Goal: Information Seeking & Learning: Learn about a topic

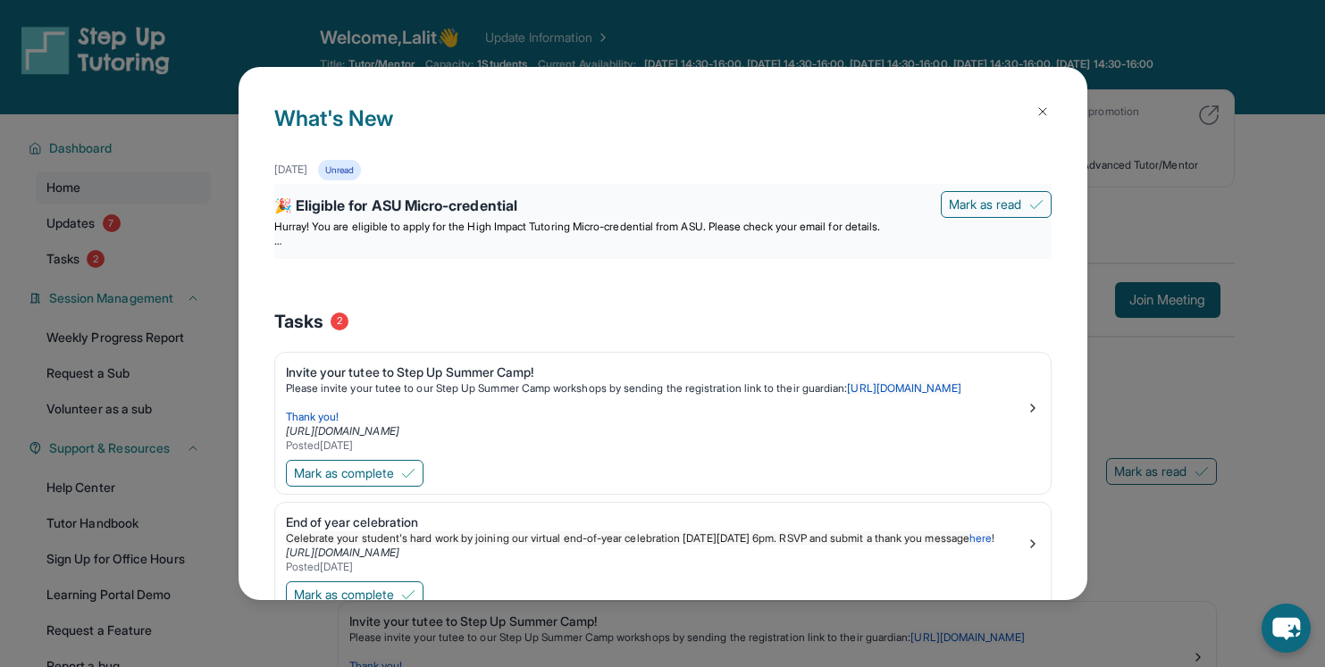
click at [725, 218] on div "🎉 Eligible for ASU Micro-credential" at bounding box center [662, 207] width 777 height 25
click at [467, 200] on div "🎉 Eligible for ASU Micro-credential" at bounding box center [662, 207] width 777 height 25
click at [365, 207] on div "🎉 Eligible for ASU Micro-credential" at bounding box center [662, 207] width 777 height 25
click at [383, 264] on div "September 15th Unread 🎉 Eligible for ASU Micro-credential Mark as read Hurray! …" at bounding box center [662, 225] width 777 height 131
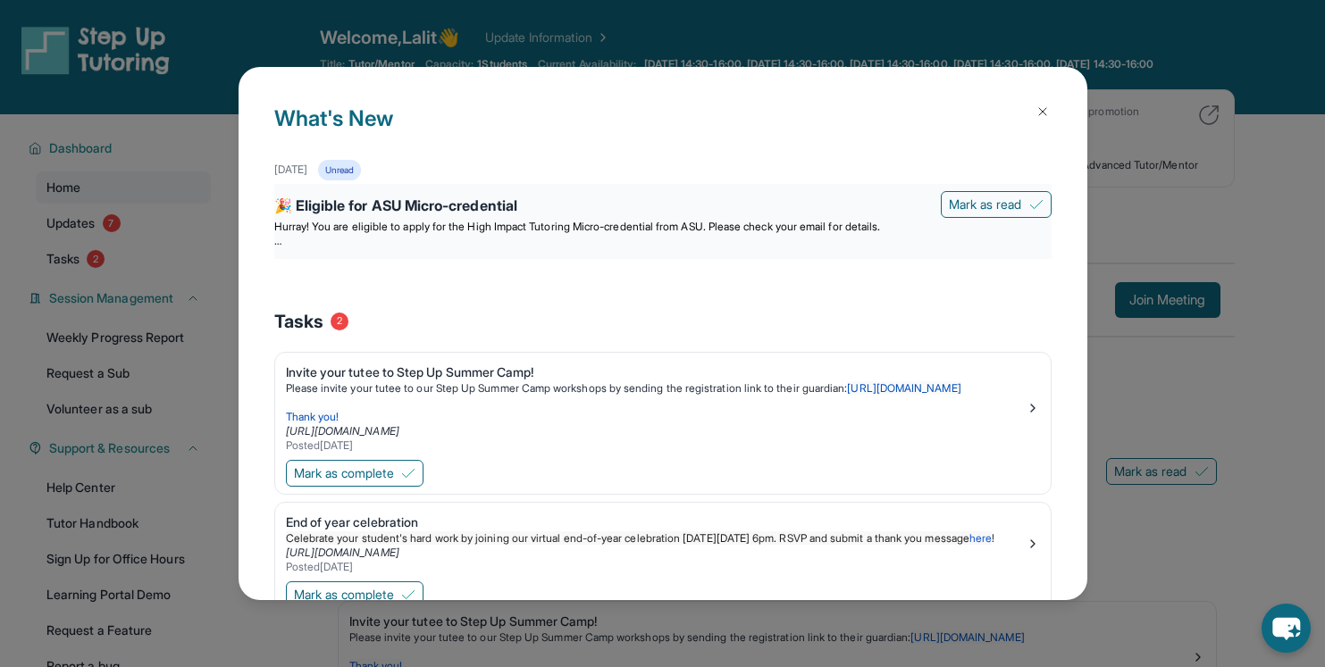
click at [361, 237] on p at bounding box center [662, 241] width 777 height 14
click at [301, 241] on p at bounding box center [662, 241] width 777 height 14
click at [281, 241] on br at bounding box center [277, 240] width 7 height 13
click at [1037, 106] on img at bounding box center [1042, 112] width 14 height 14
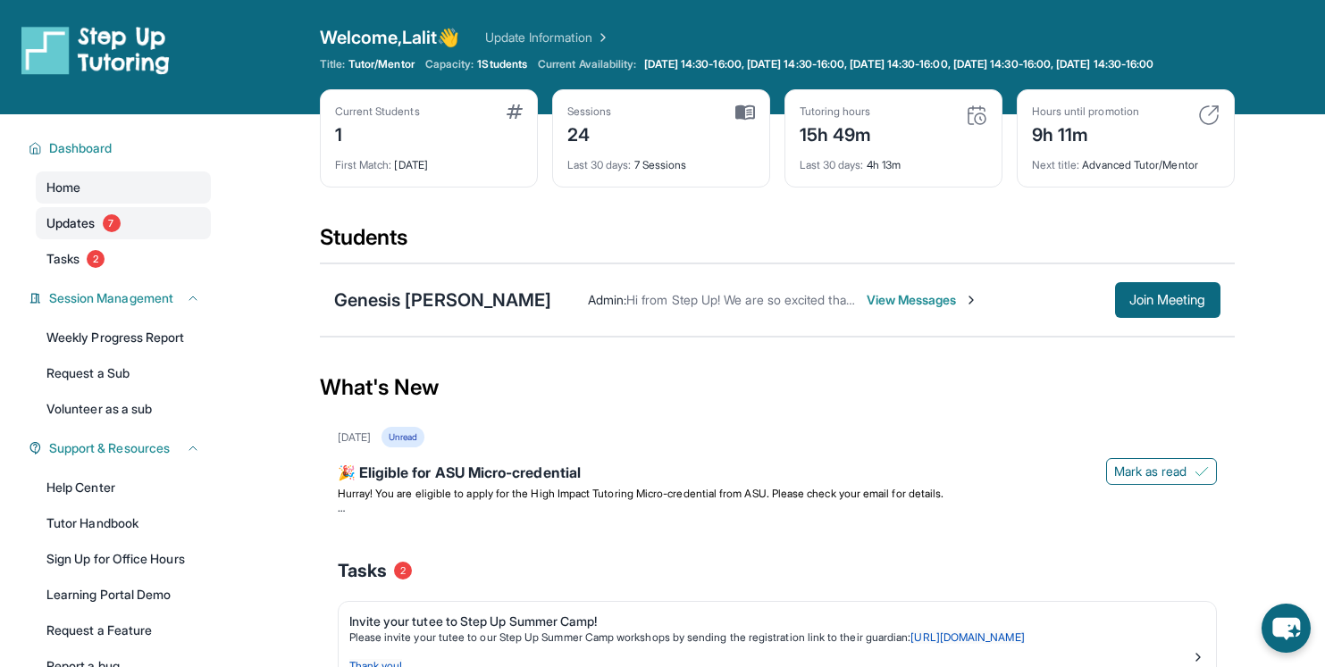
click at [63, 232] on span "Updates" at bounding box center [70, 223] width 49 height 18
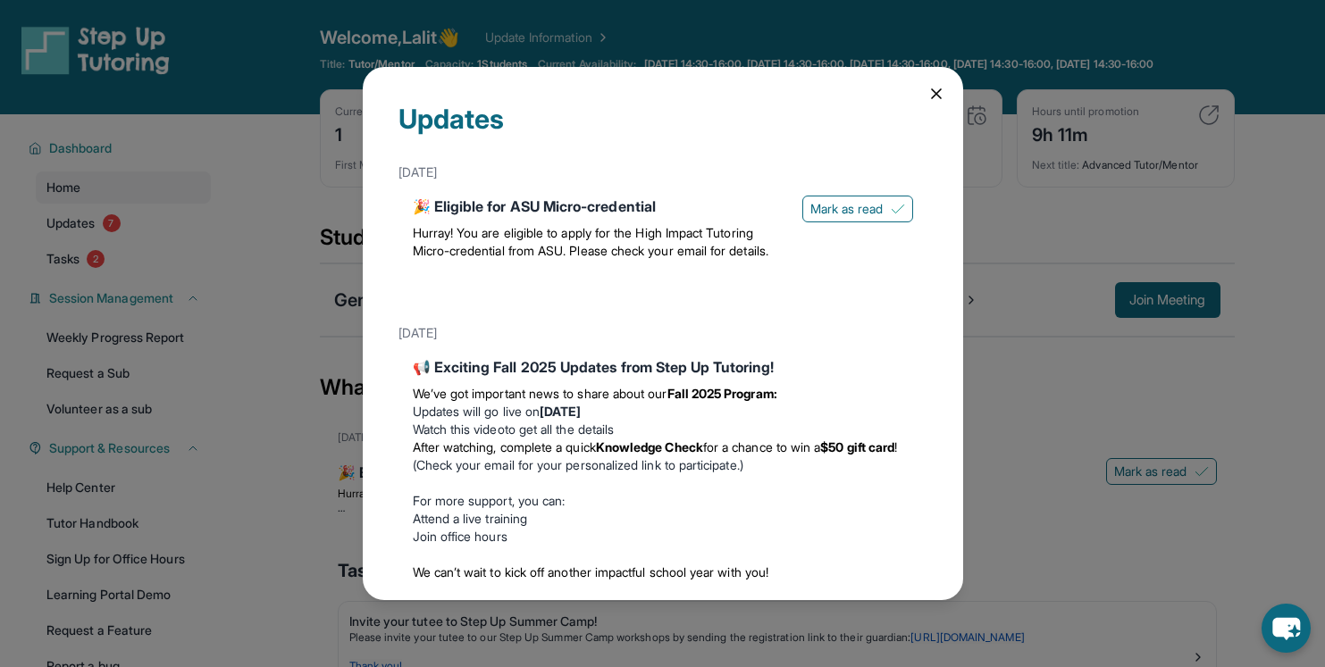
click at [554, 239] on span "Hurray! You are eligible to apply for the High Impact Tutoring Micro-credential…" at bounding box center [591, 241] width 356 height 33
click at [589, 278] on p at bounding box center [600, 269] width 375 height 18
click at [622, 296] on p at bounding box center [600, 287] width 375 height 18
click at [943, 96] on icon at bounding box center [936, 94] width 18 height 18
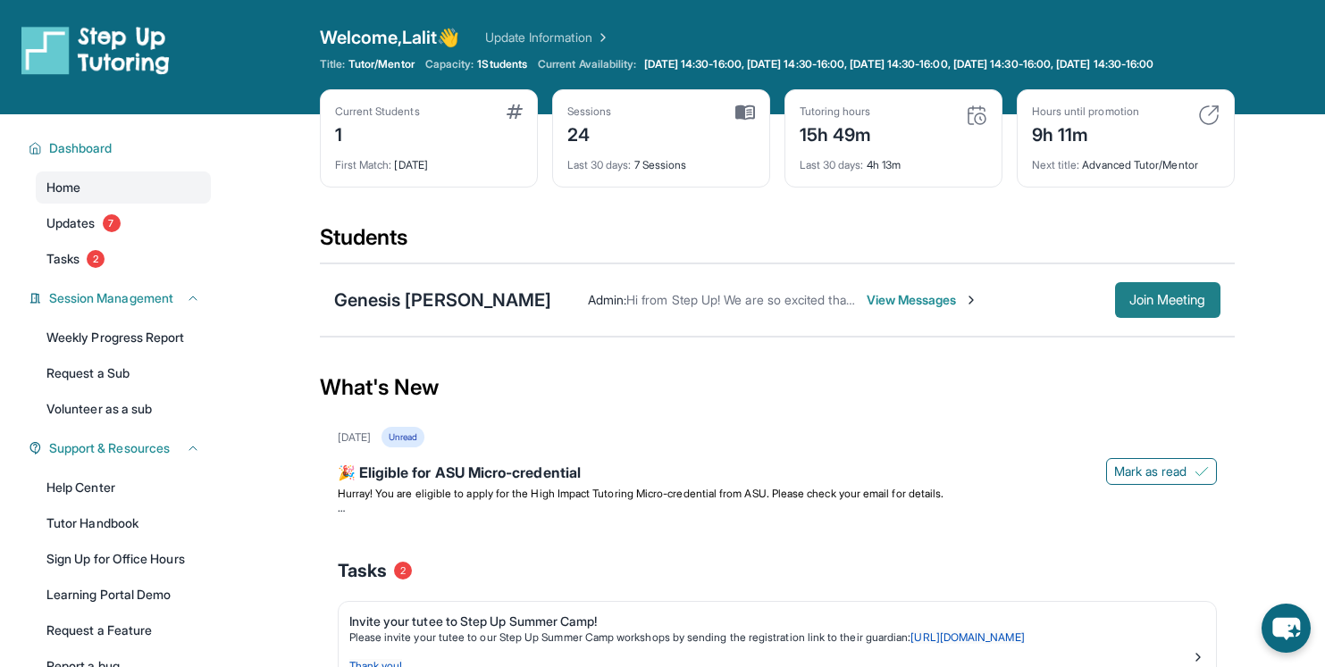
click at [1129, 306] on span "Join Meeting" at bounding box center [1167, 300] width 77 height 11
